Goal: Complete application form

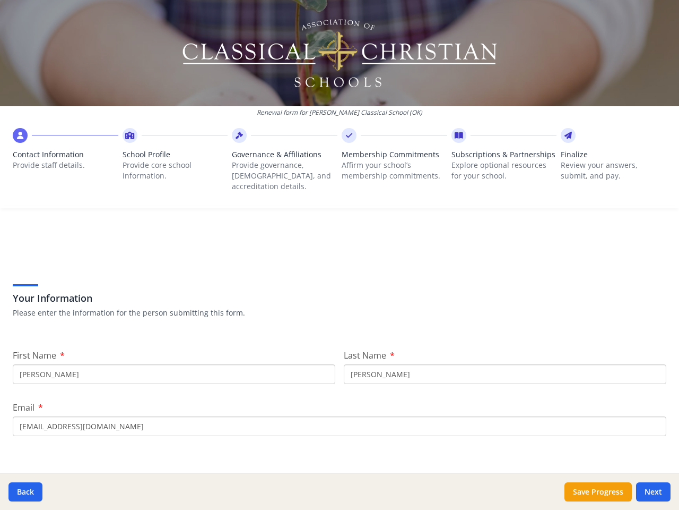
click at [340, 255] on div "Your Information Please enter the information for the person submitting this fo…" at bounding box center [340, 287] width 654 height 90
click at [65, 157] on span "Contact Information" at bounding box center [66, 154] width 106 height 11
click at [173, 162] on p "Provide core school information." at bounding box center [176, 170] width 106 height 21
click at [281, 162] on p "Provide governance, [DEMOGRAPHIC_DATA], and accreditation details." at bounding box center [285, 176] width 106 height 32
click at [389, 162] on p "Affirm your school’s membership commitments." at bounding box center [395, 170] width 106 height 21
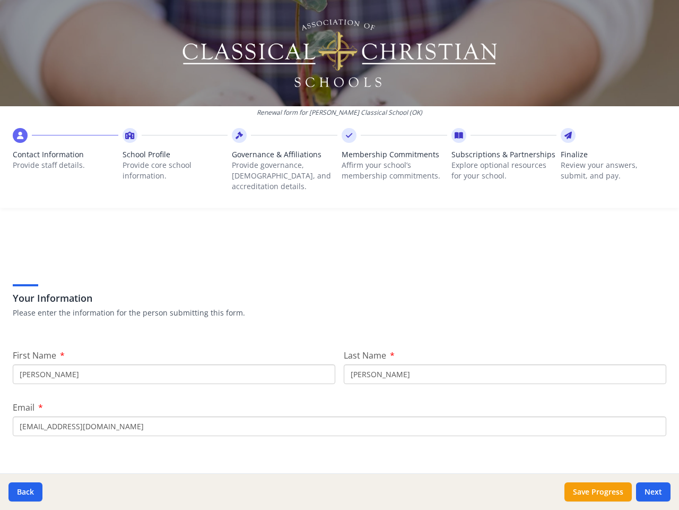
click at [497, 160] on span "Subscriptions & Partnerships" at bounding box center [505, 154] width 106 height 11
click at [606, 162] on p "Review your answers, submit, and pay." at bounding box center [614, 170] width 106 height 21
click at [25, 492] on button "Back" at bounding box center [25, 491] width 34 height 19
click at [598, 492] on button "Save Progress" at bounding box center [598, 491] width 67 height 19
click at [653, 492] on button "Next" at bounding box center [653, 491] width 35 height 19
